Goal: Information Seeking & Learning: Find specific fact

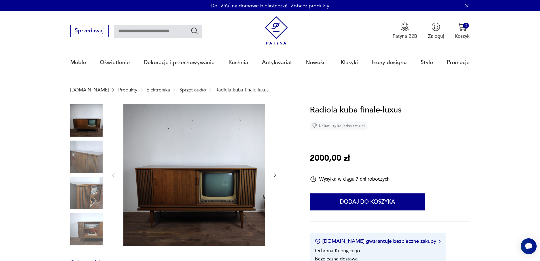
click at [85, 155] on img at bounding box center [86, 156] width 32 height 32
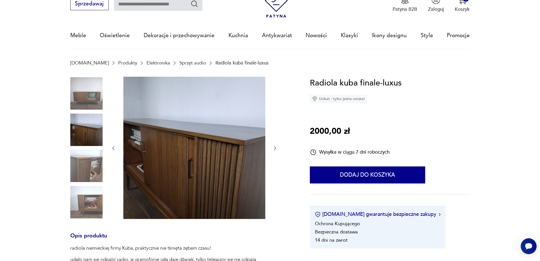
scroll to position [28, 0]
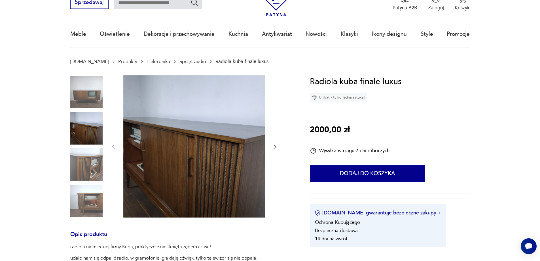
click at [92, 157] on img at bounding box center [86, 164] width 32 height 32
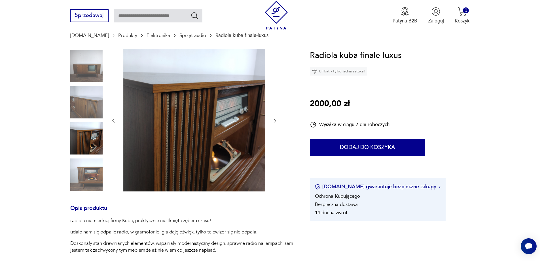
scroll to position [57, 0]
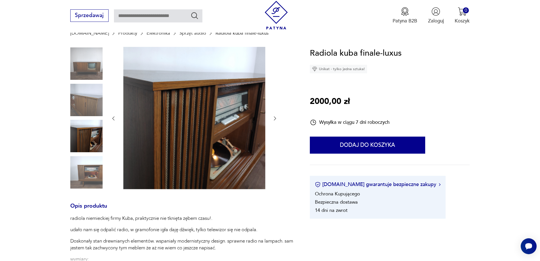
click at [95, 168] on img at bounding box center [86, 172] width 32 height 32
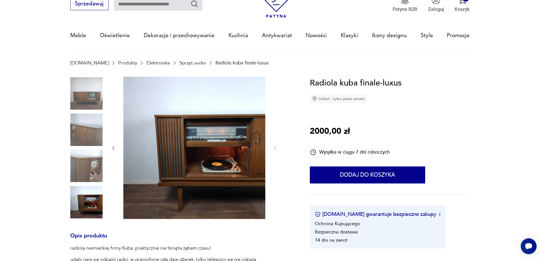
scroll to position [28, 0]
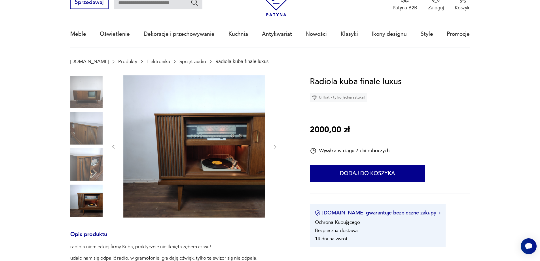
click at [96, 103] on img at bounding box center [86, 92] width 32 height 32
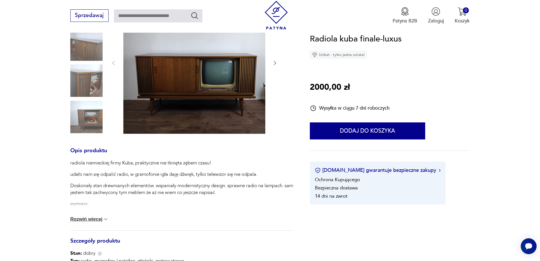
scroll to position [113, 0]
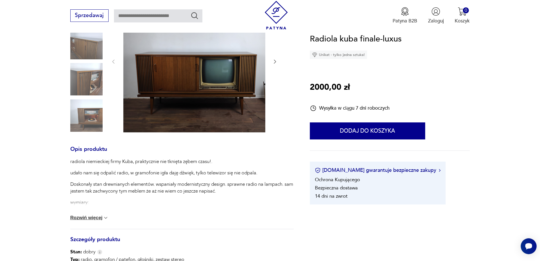
click at [100, 217] on button "Rozwiń więcej" at bounding box center [89, 218] width 39 height 6
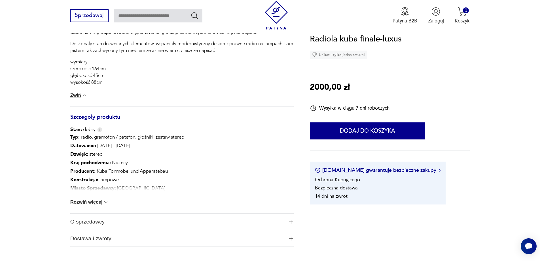
scroll to position [255, 0]
drag, startPoint x: 95, startPoint y: 169, endPoint x: 166, endPoint y: 169, distance: 70.6
click at [166, 169] on p "Producent : [PERSON_NAME] und Apparatebau" at bounding box center [127, 169] width 114 height 9
copy p "Kuba Tonmöbel und Apparatebau"
